Goal: Transaction & Acquisition: Purchase product/service

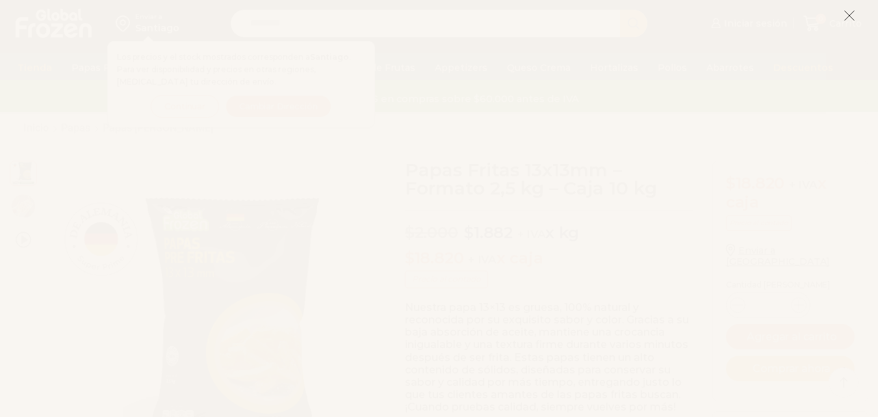
scroll to position [91, 0]
click at [850, 18] on icon at bounding box center [850, 16] width 12 height 12
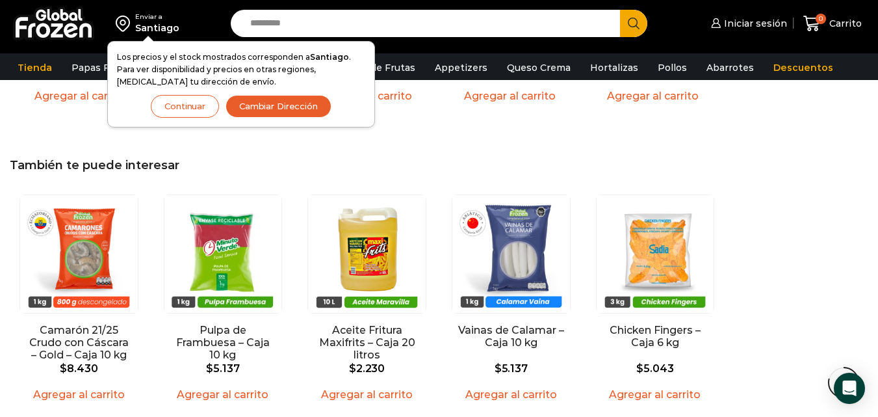
scroll to position [1401, 0]
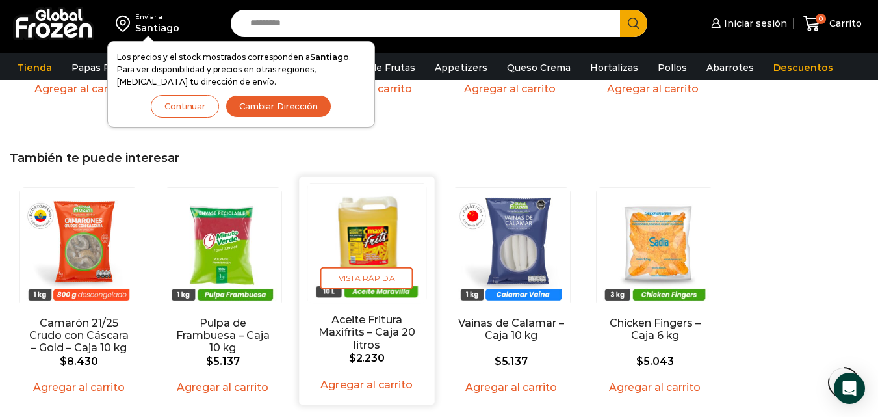
click at [377, 211] on img "3 / 5" at bounding box center [367, 243] width 118 height 118
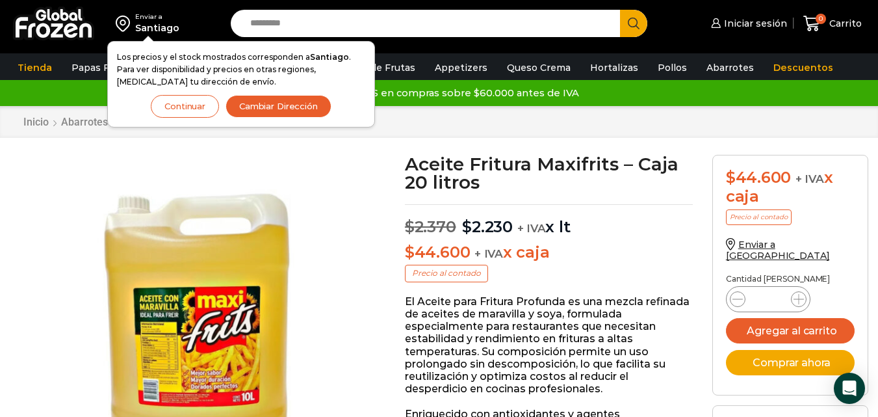
click at [151, 18] on div "Enviar a" at bounding box center [157, 16] width 44 height 9
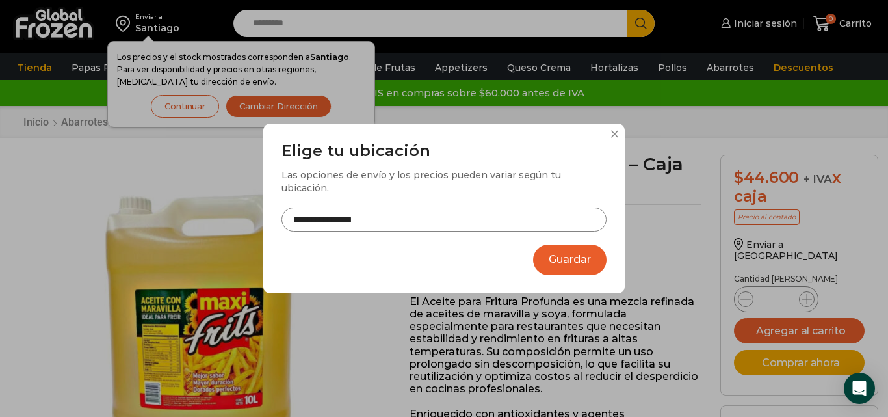
click at [451, 216] on input "**********" at bounding box center [443, 219] width 325 height 24
click at [615, 138] on button at bounding box center [614, 134] width 8 height 8
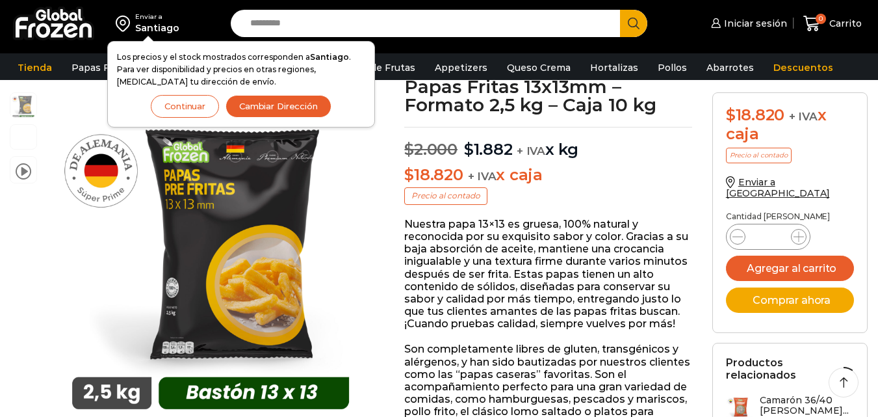
scroll to position [66, 0]
